Goal: Find specific page/section: Find specific page/section

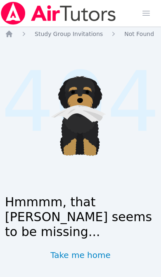
click at [10, 37] on icon "Breadcrumb" at bounding box center [9, 34] width 8 height 8
click at [11, 35] on icon "Breadcrumb" at bounding box center [9, 34] width 7 height 7
click at [12, 33] on icon "Breadcrumb" at bounding box center [9, 34] width 8 height 8
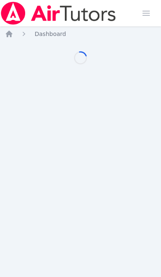
scroll to position [10, 0]
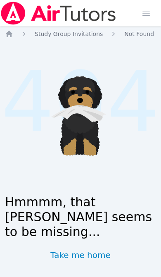
click at [12, 34] on icon "Breadcrumb" at bounding box center [9, 34] width 8 height 8
click at [11, 36] on icon "Breadcrumb" at bounding box center [9, 34] width 7 height 7
click at [12, 34] on icon "Breadcrumb" at bounding box center [9, 34] width 8 height 8
click at [14, 31] on ol "Home Study Group Invitations Not Found" at bounding box center [79, 34] width 149 height 8
click at [12, 31] on icon "Breadcrumb" at bounding box center [9, 34] width 8 height 8
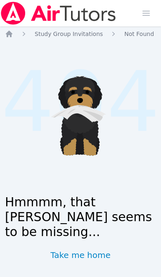
click at [12, 31] on icon "Breadcrumb" at bounding box center [9, 34] width 8 height 8
